Goal: Task Accomplishment & Management: Use online tool/utility

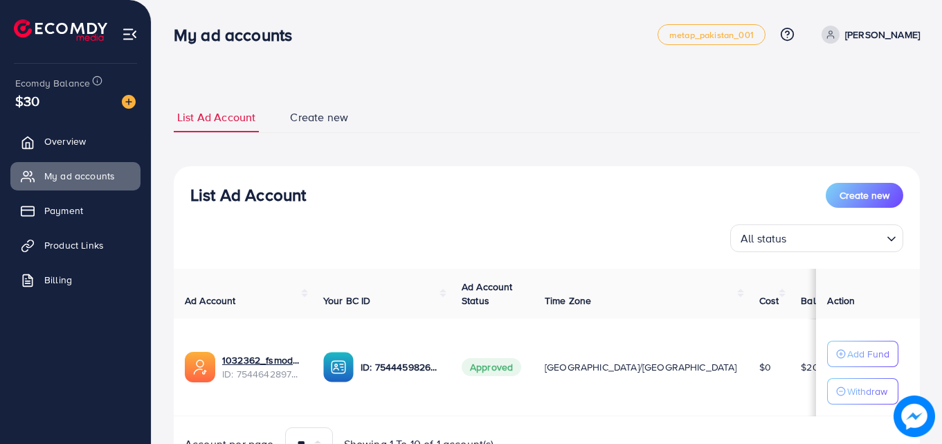
scroll to position [72, 0]
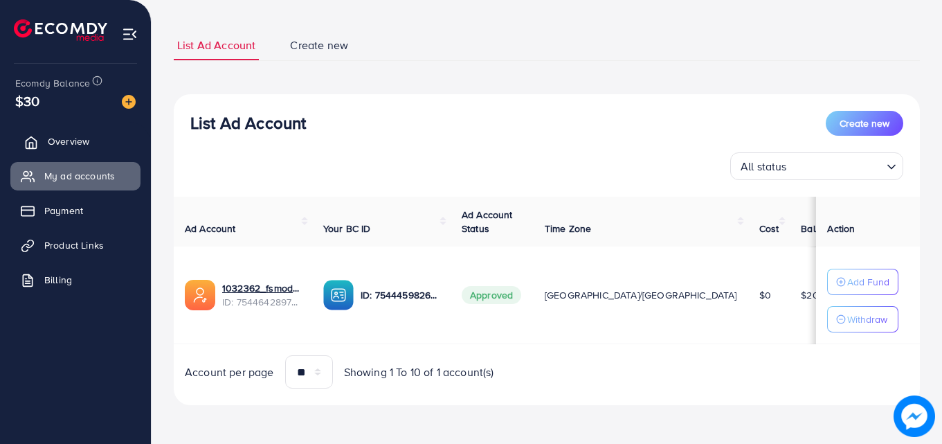
click at [88, 136] on span "Overview" at bounding box center [69, 141] width 42 height 14
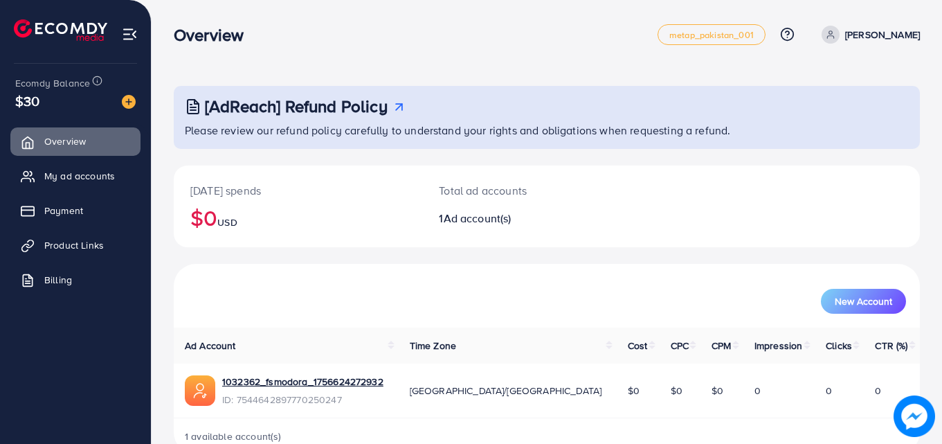
scroll to position [33, 0]
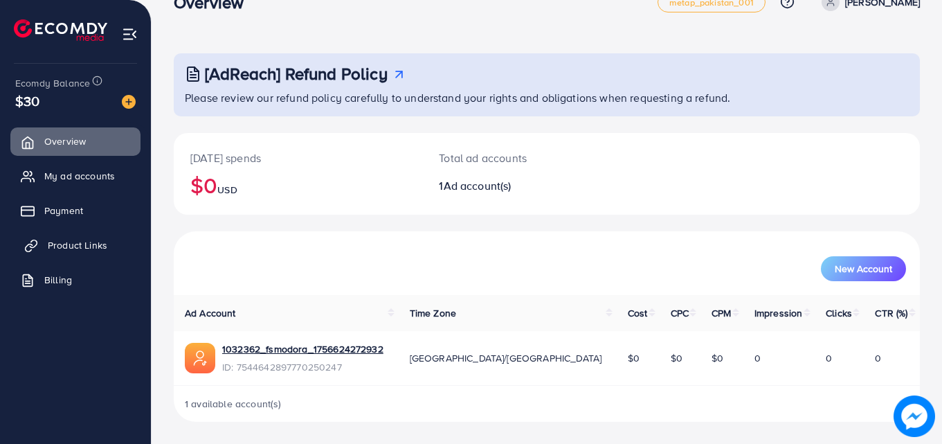
click at [101, 239] on span "Product Links" at bounding box center [78, 245] width 60 height 14
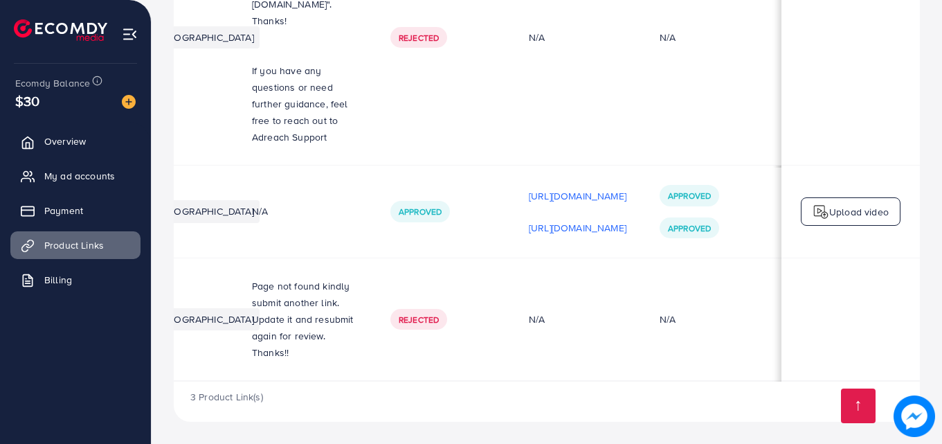
scroll to position [0, 350]
click at [835, 213] on p "Upload video" at bounding box center [859, 212] width 60 height 17
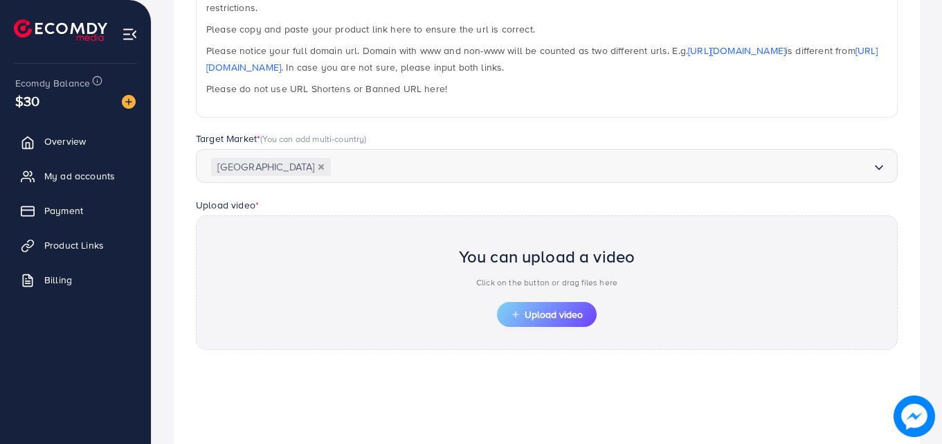
scroll to position [467, 0]
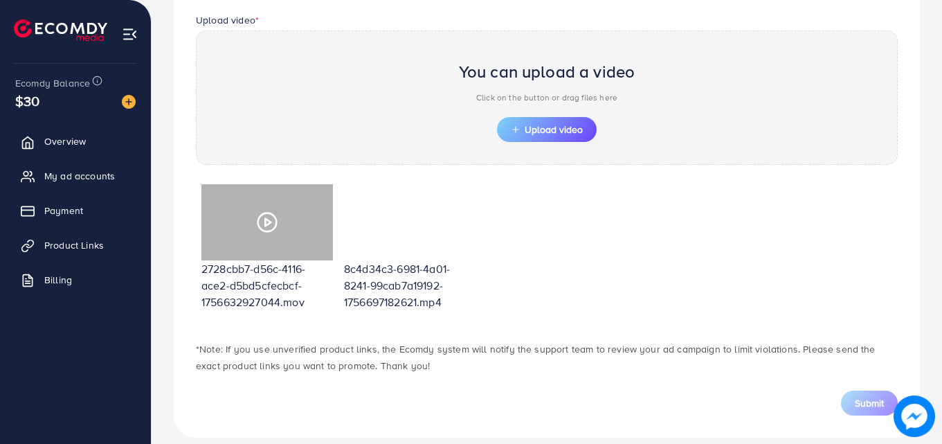
click at [269, 211] on icon at bounding box center [267, 222] width 22 height 22
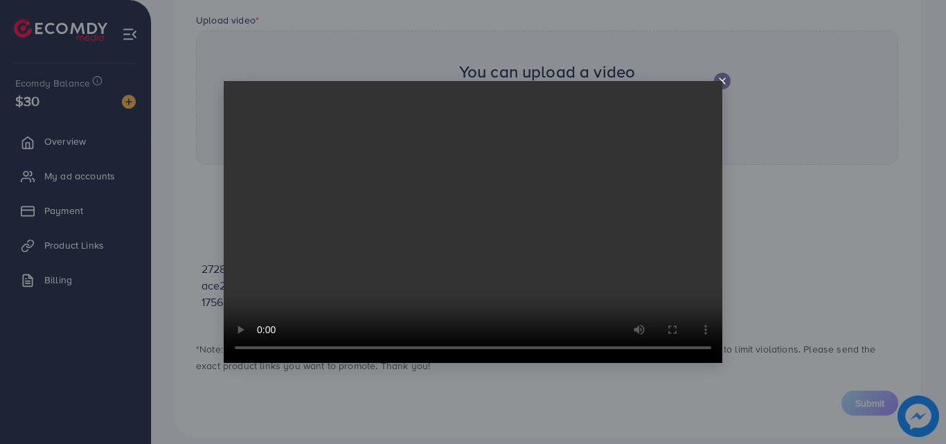
click at [724, 84] on icon at bounding box center [722, 80] width 11 height 11
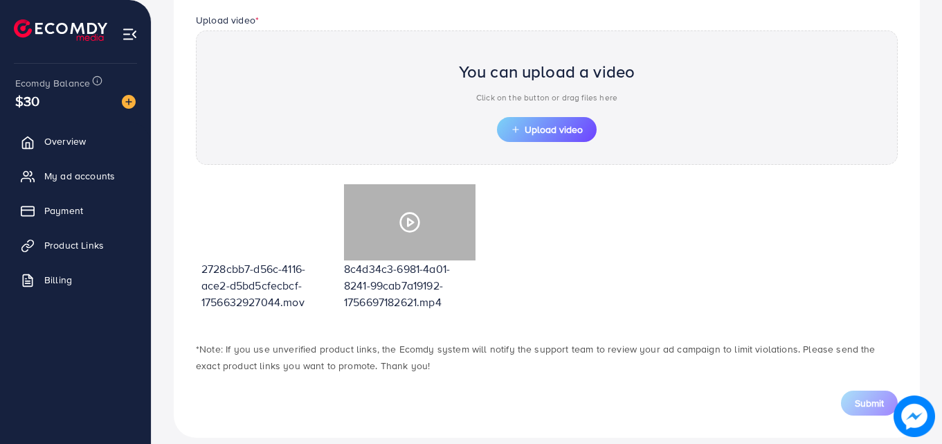
click at [423, 216] on div at bounding box center [410, 222] width 132 height 76
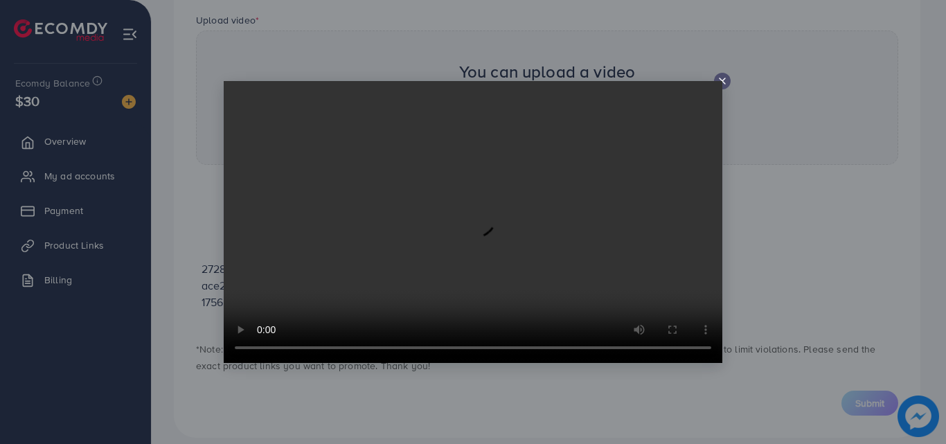
click at [716, 80] on div at bounding box center [722, 81] width 17 height 17
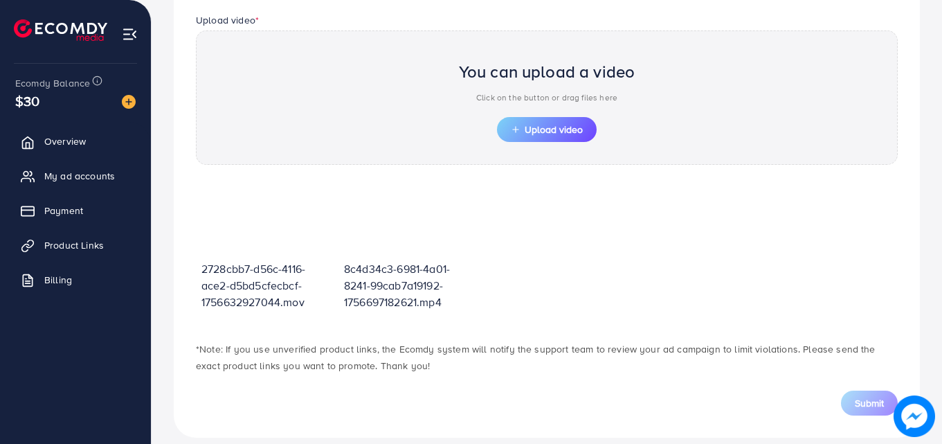
click at [508, 12] on div "Upload video * You can upload a video Click on the button or drag files here Up…" at bounding box center [547, 89] width 724 height 154
click at [109, 183] on link "My ad accounts" at bounding box center [75, 176] width 130 height 28
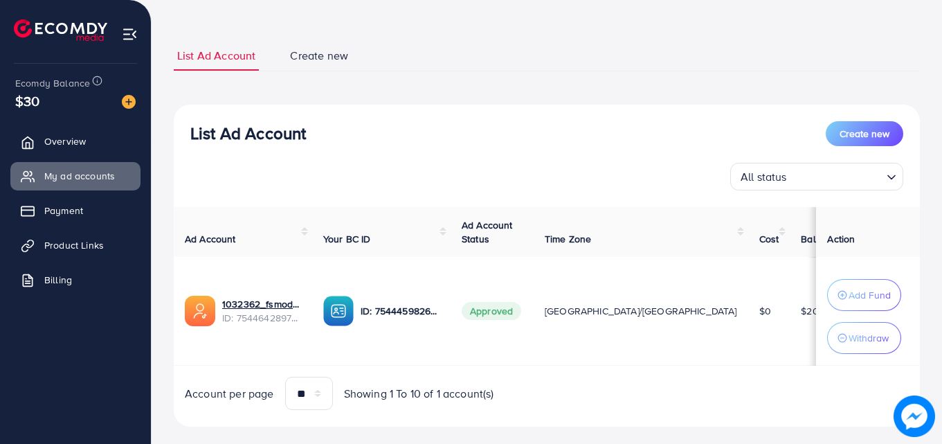
scroll to position [83, 0]
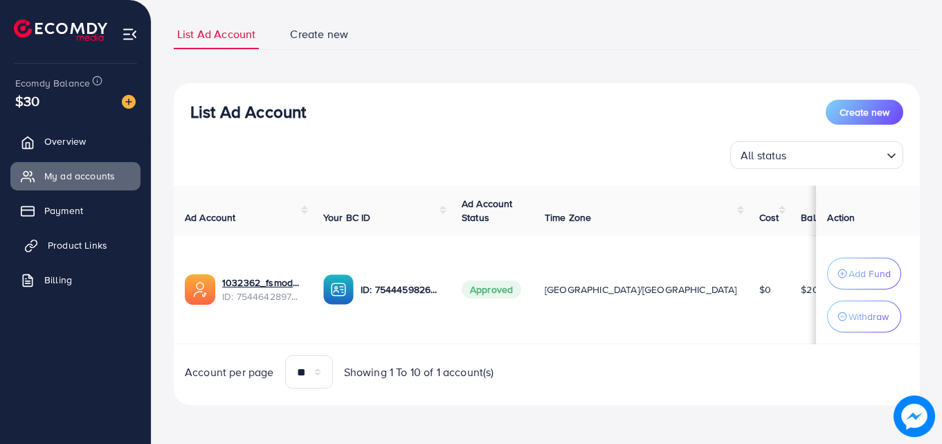
click at [76, 243] on span "Product Links" at bounding box center [78, 245] width 60 height 14
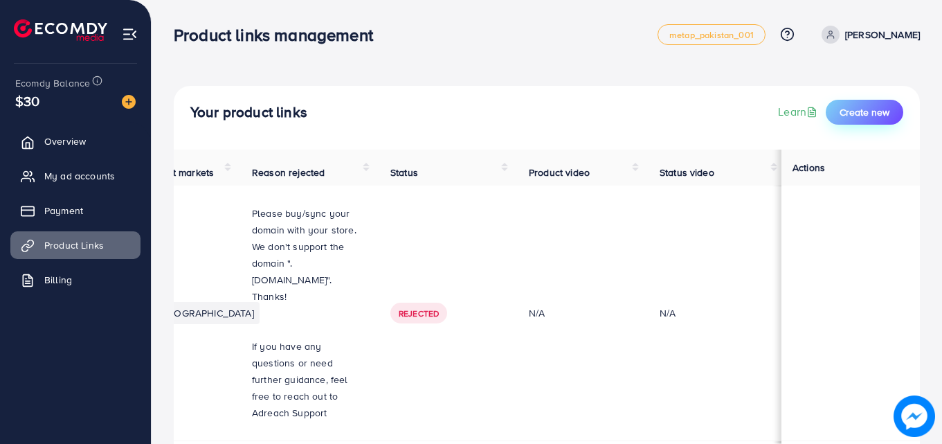
click at [879, 105] on button "Create new" at bounding box center [865, 112] width 78 height 25
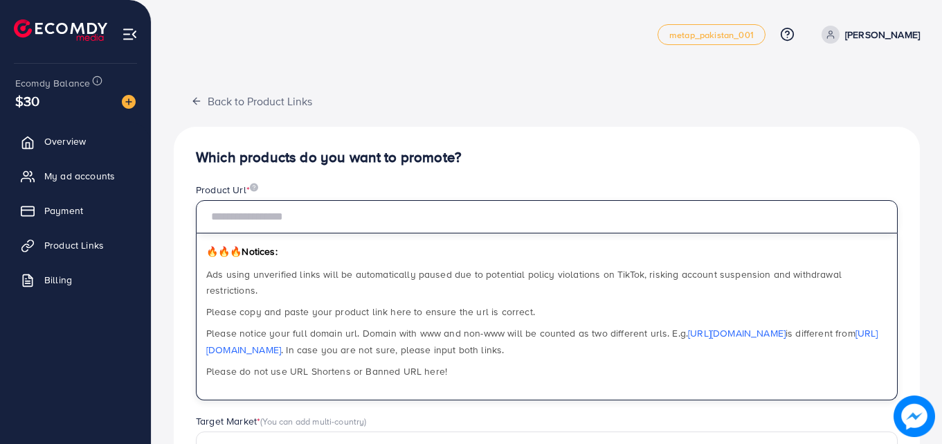
click at [494, 207] on input "text" at bounding box center [547, 216] width 702 height 33
type input "**********"
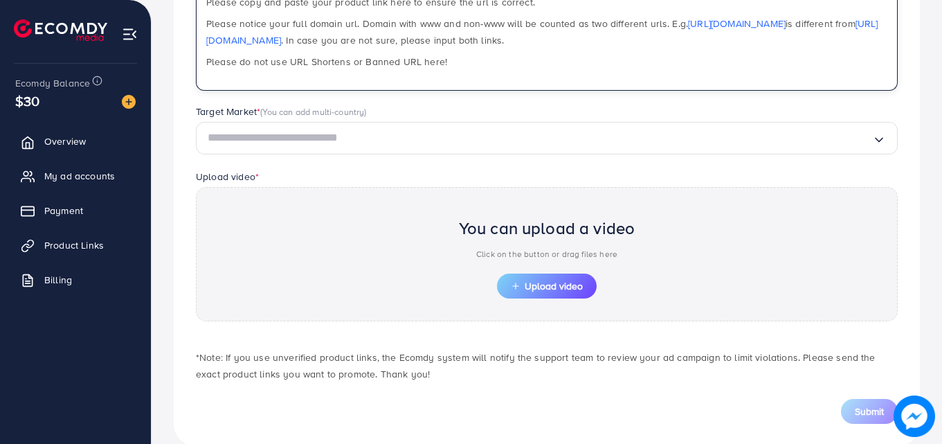
scroll to position [318, 0]
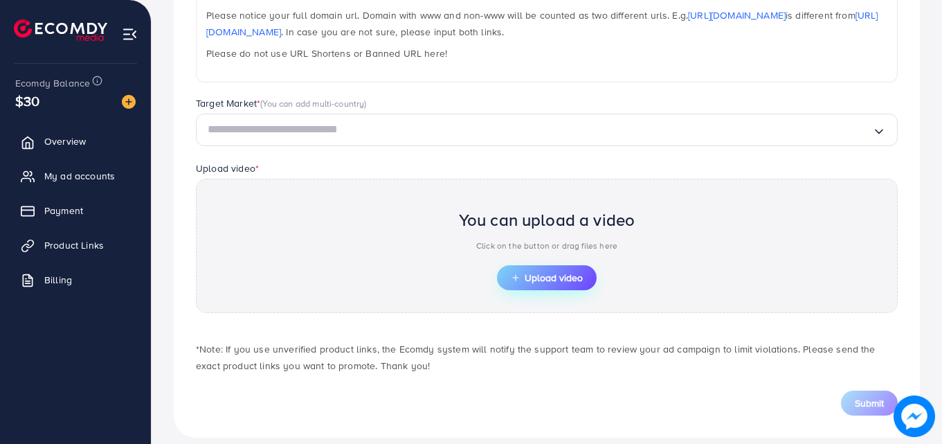
click at [557, 273] on span "Upload video" at bounding box center [547, 278] width 72 height 10
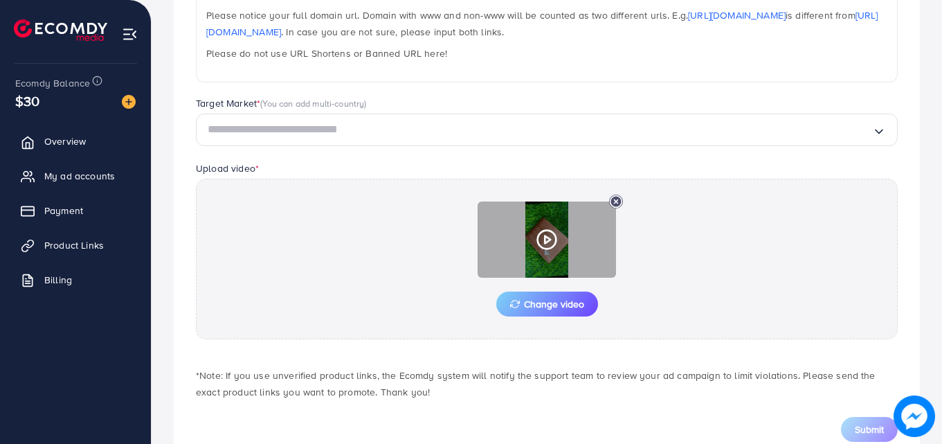
click at [544, 228] on icon at bounding box center [547, 239] width 22 height 22
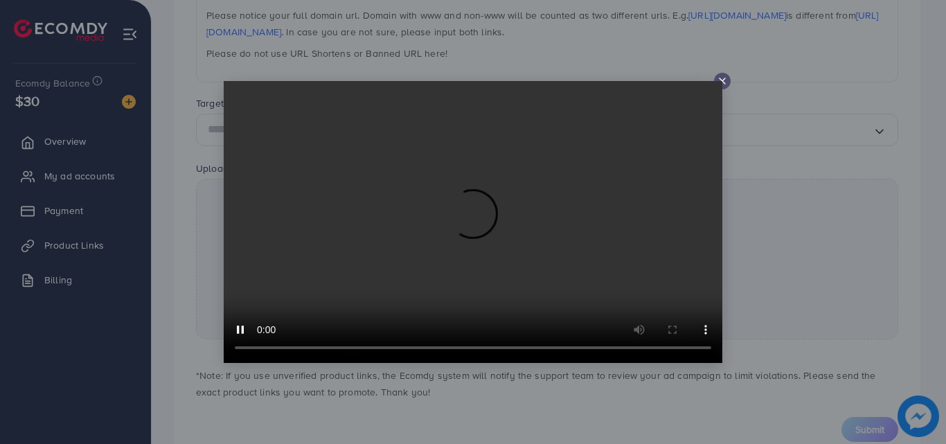
click at [724, 79] on line at bounding box center [722, 81] width 6 height 6
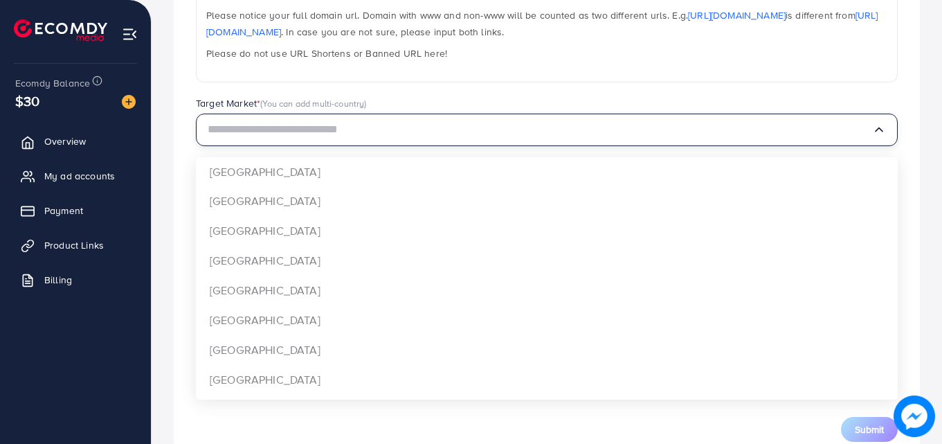
click at [884, 123] on icon "Search for option" at bounding box center [879, 130] width 14 height 14
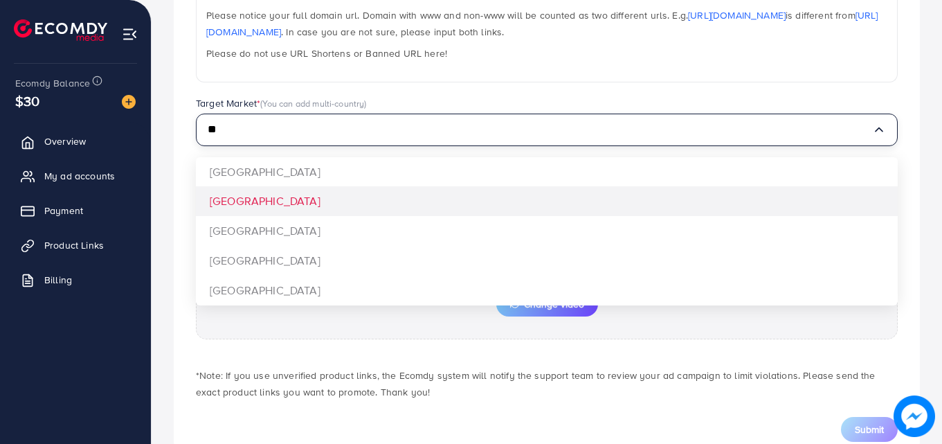
type input "**"
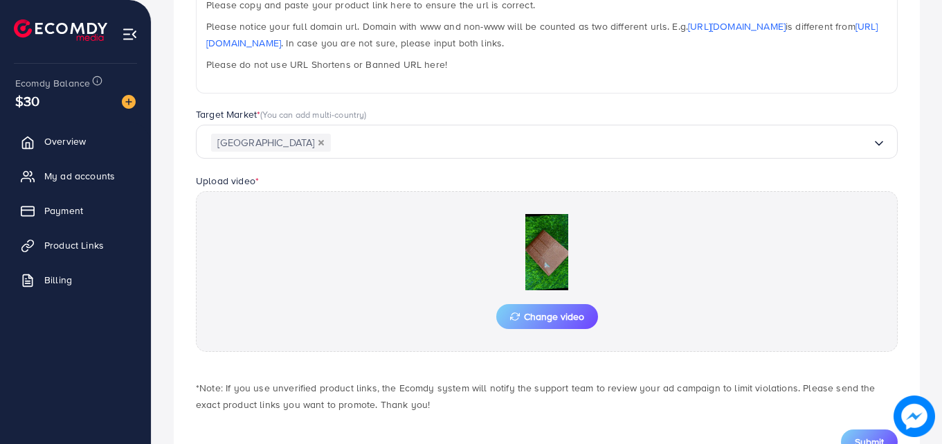
scroll to position [345, 0]
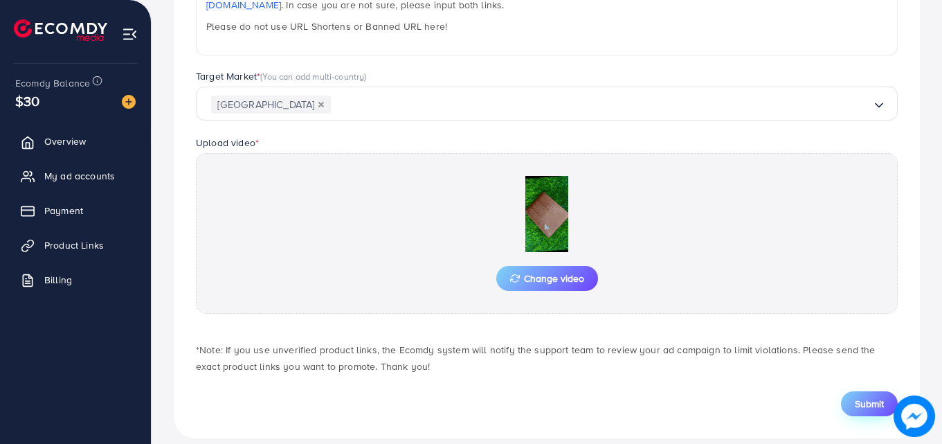
click at [864, 397] on span "Submit" at bounding box center [869, 404] width 29 height 14
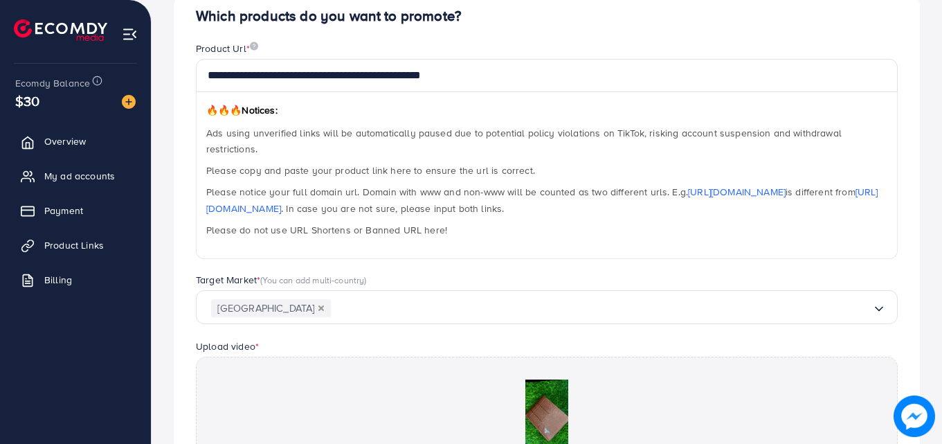
scroll to position [142, 0]
